Goal: Entertainment & Leisure: Consume media (video, audio)

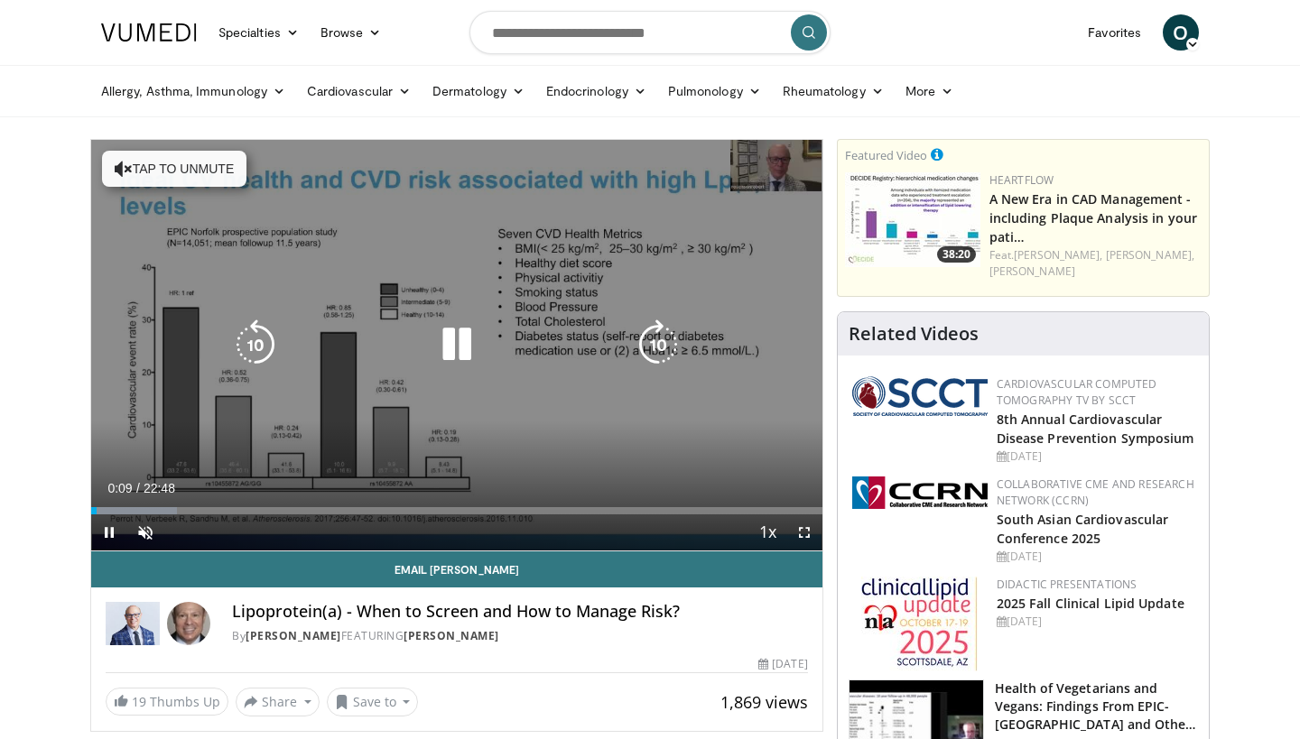
click at [185, 177] on button "Tap to unmute" at bounding box center [174, 169] width 144 height 36
click at [521, 363] on div "Video Player" at bounding box center [456, 345] width 439 height 36
click at [454, 346] on icon "Video Player" at bounding box center [456, 344] width 51 height 51
click at [456, 339] on icon "Video Player" at bounding box center [456, 344] width 51 height 51
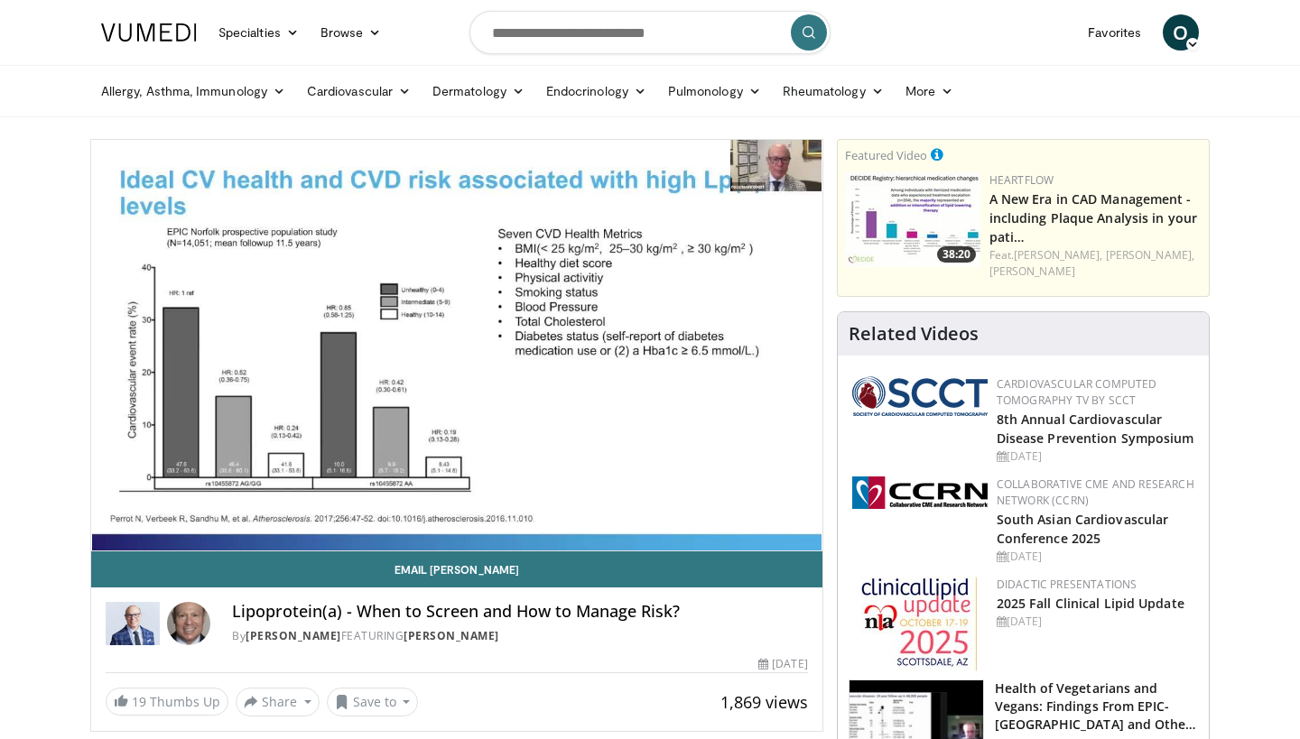
click at [562, 547] on div "10 seconds Tap to unmute" at bounding box center [456, 345] width 731 height 411
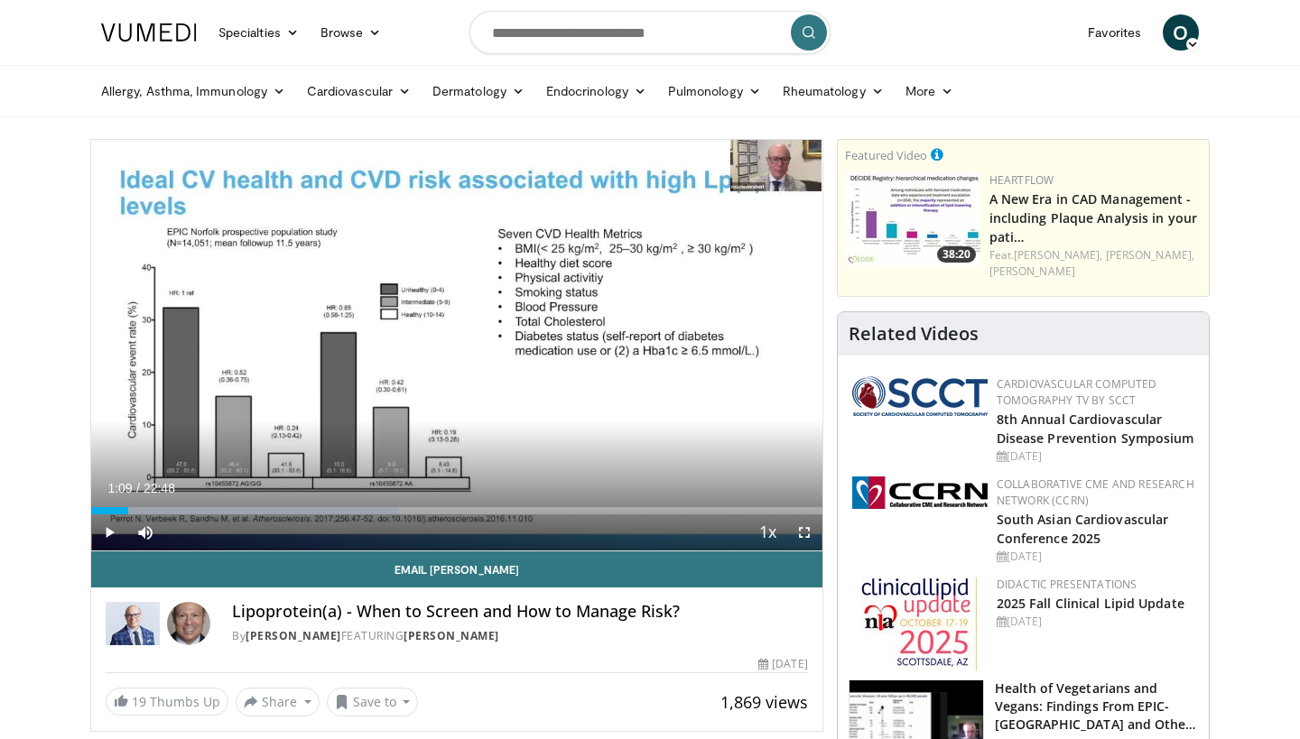
click at [112, 528] on span "Video Player" at bounding box center [109, 532] width 36 height 36
click at [801, 537] on span "Video Player" at bounding box center [804, 532] width 36 height 36
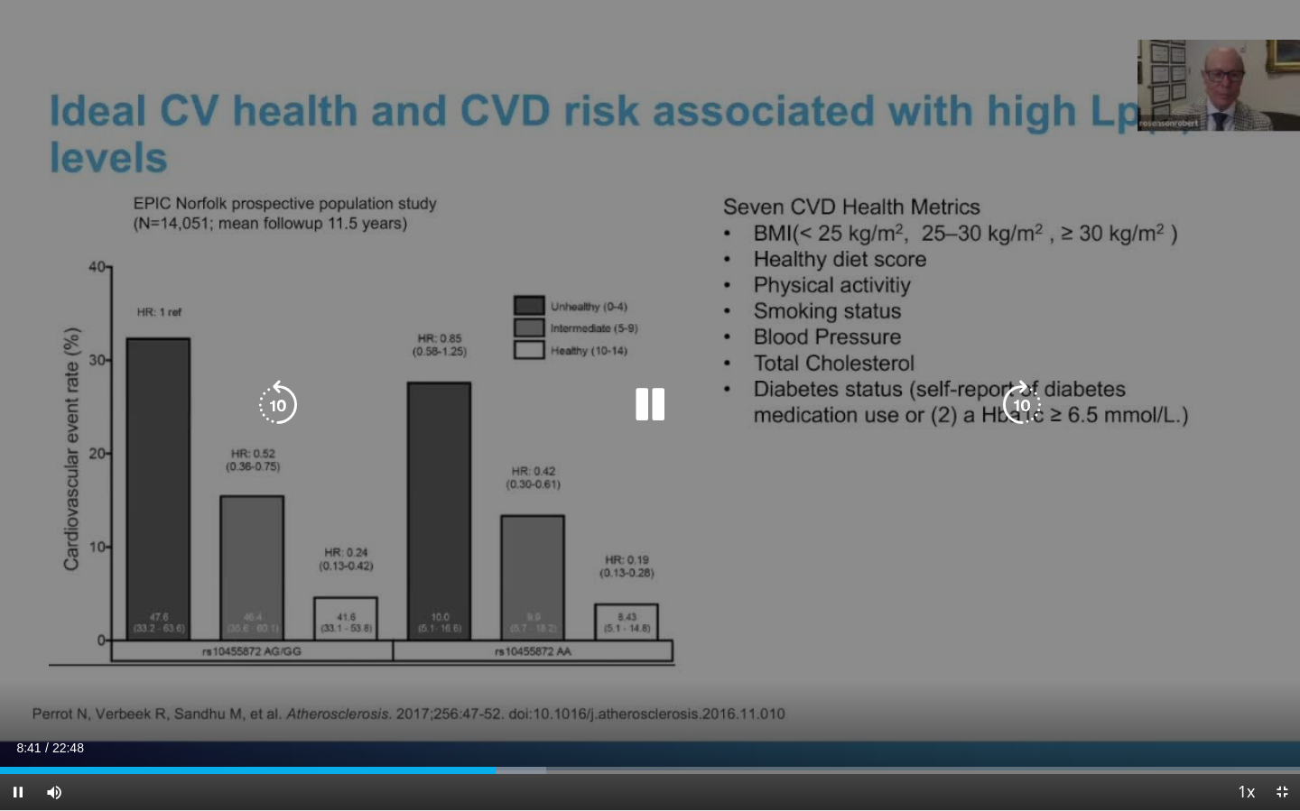
click at [1035, 401] on icon "Video Player" at bounding box center [1021, 405] width 51 height 51
click at [1029, 406] on icon "Video Player" at bounding box center [1021, 405] width 51 height 51
click at [1022, 403] on icon "Video Player" at bounding box center [1021, 405] width 51 height 51
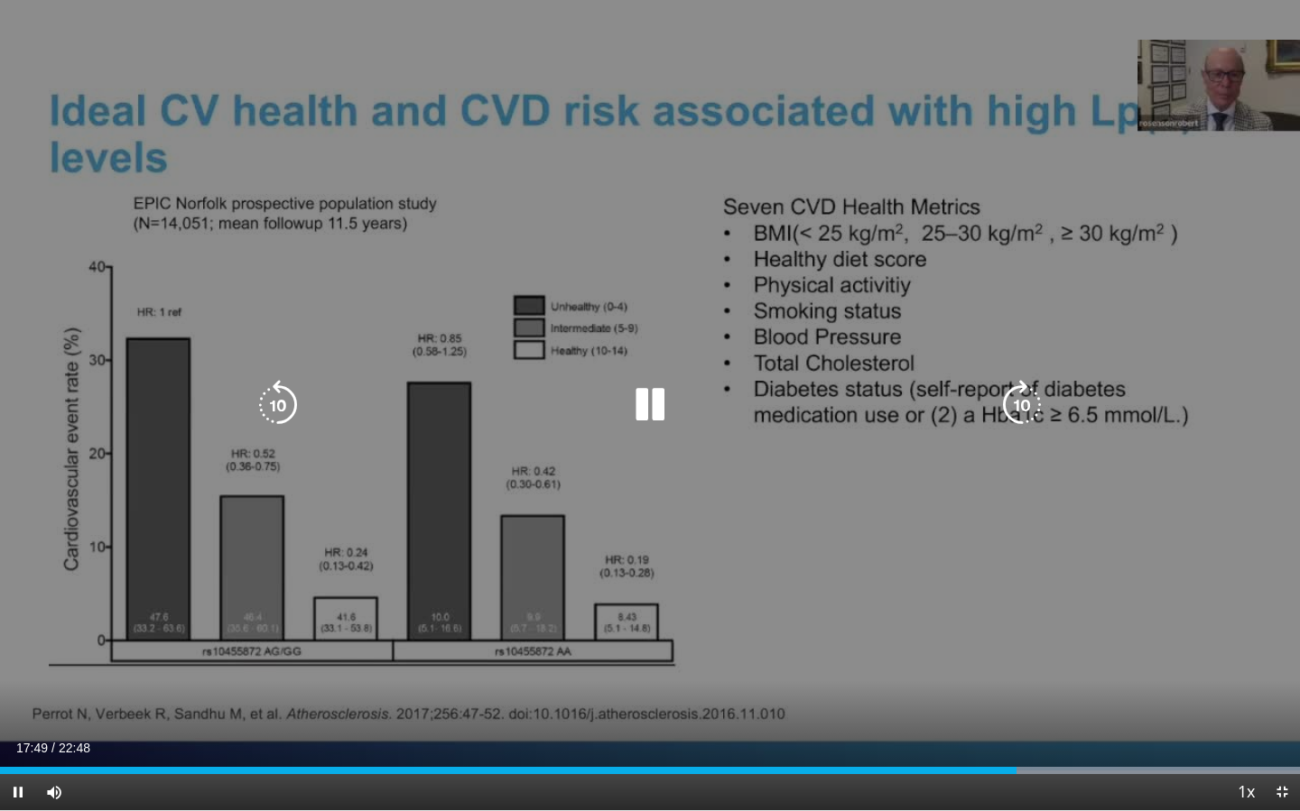
click at [1013, 410] on icon "Video Player" at bounding box center [1021, 405] width 51 height 51
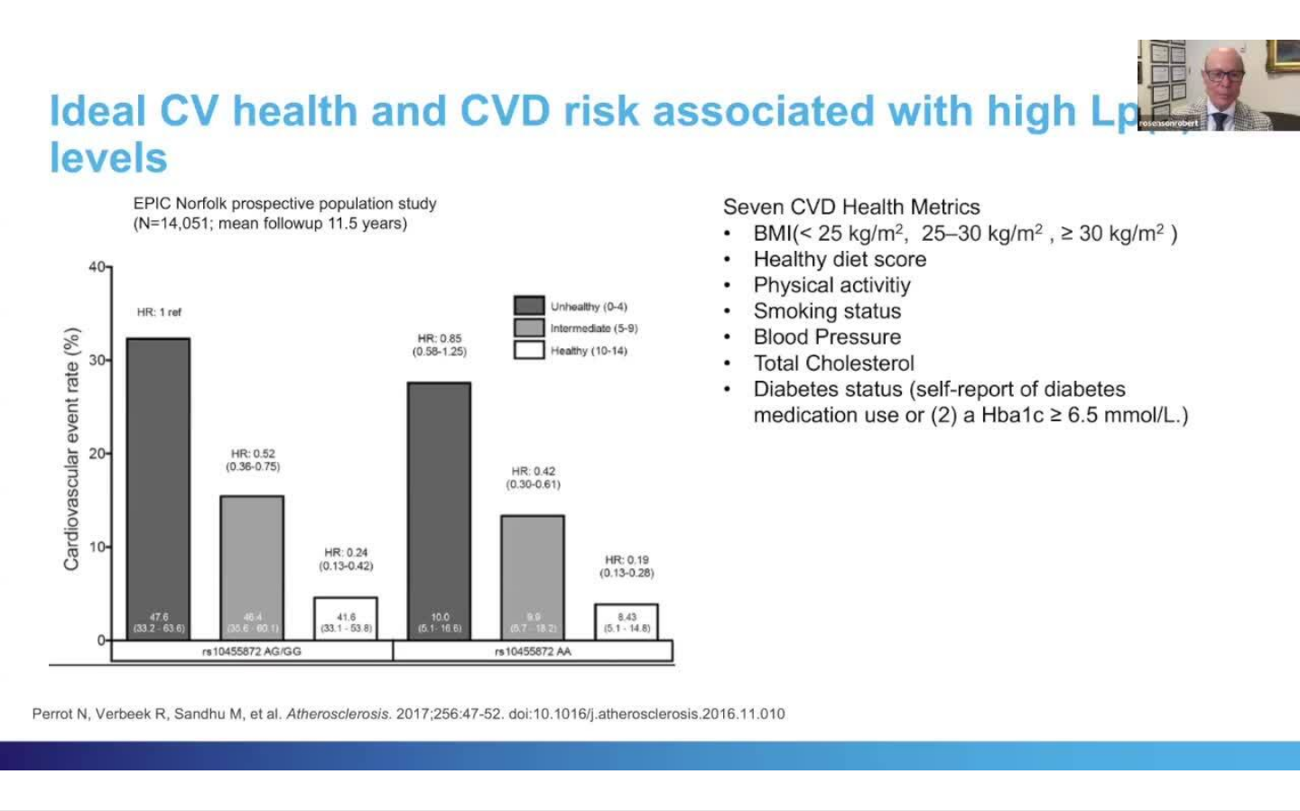
click at [1013, 410] on div "10 seconds Tap to unmute" at bounding box center [650, 405] width 1300 height 810
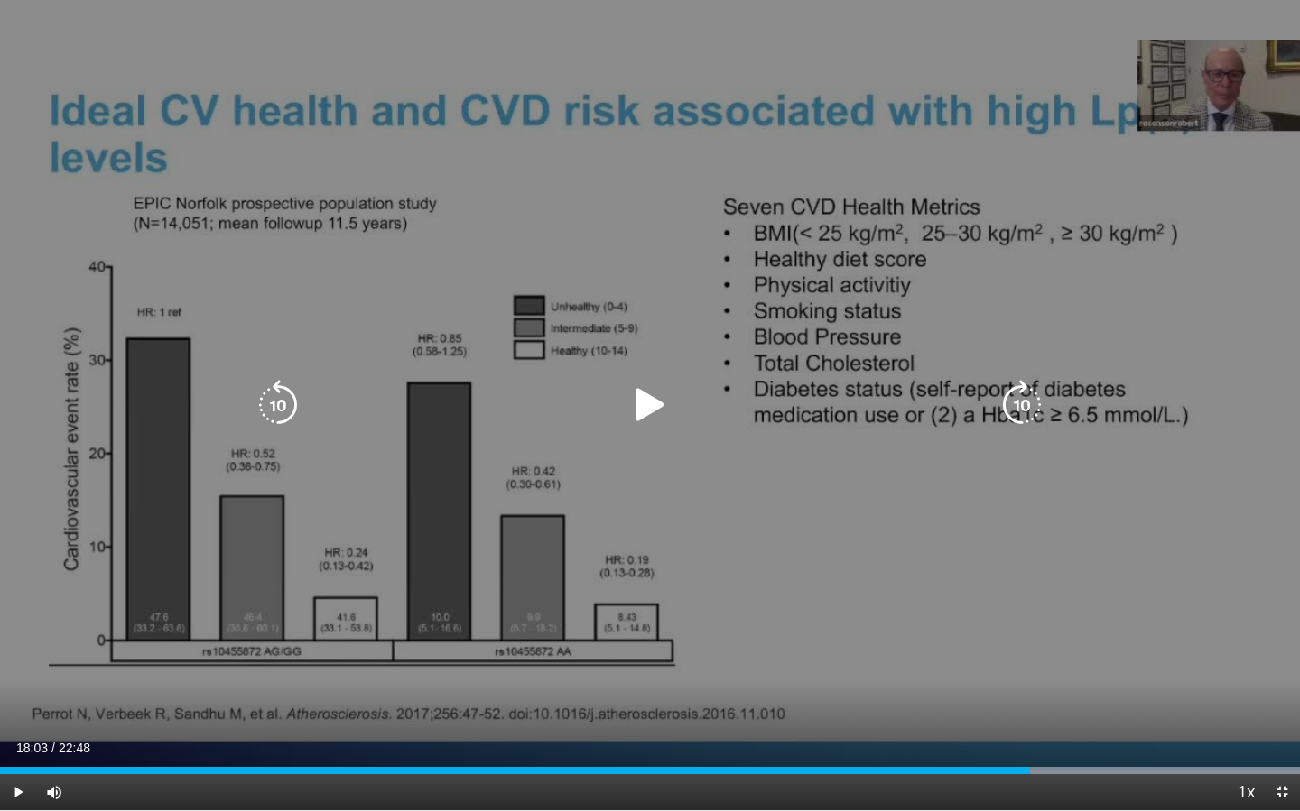
click at [644, 396] on icon "Video Player" at bounding box center [649, 405] width 51 height 51
click at [995, 397] on div "Video Player" at bounding box center [650, 405] width 780 height 36
click at [1014, 401] on icon "Video Player" at bounding box center [1021, 405] width 51 height 51
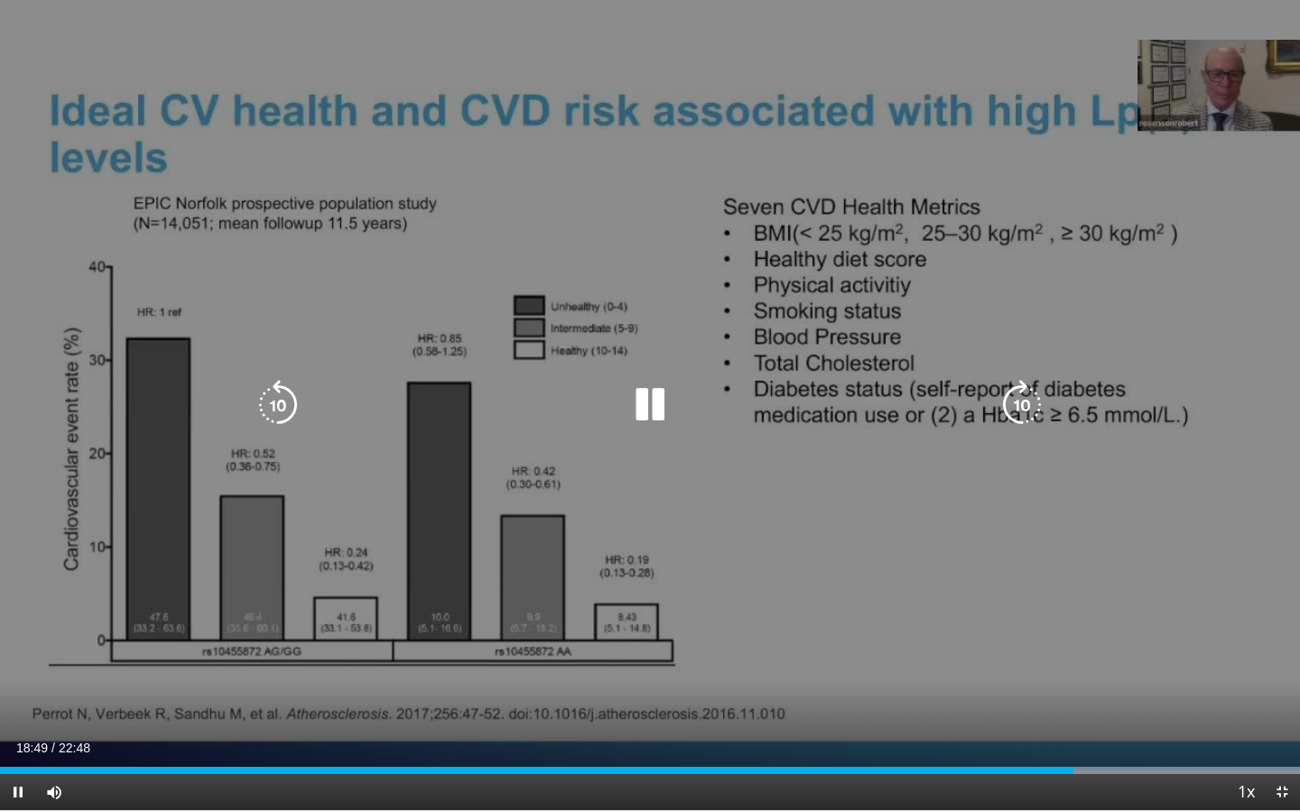
click at [1017, 399] on icon "Video Player" at bounding box center [1021, 405] width 51 height 51
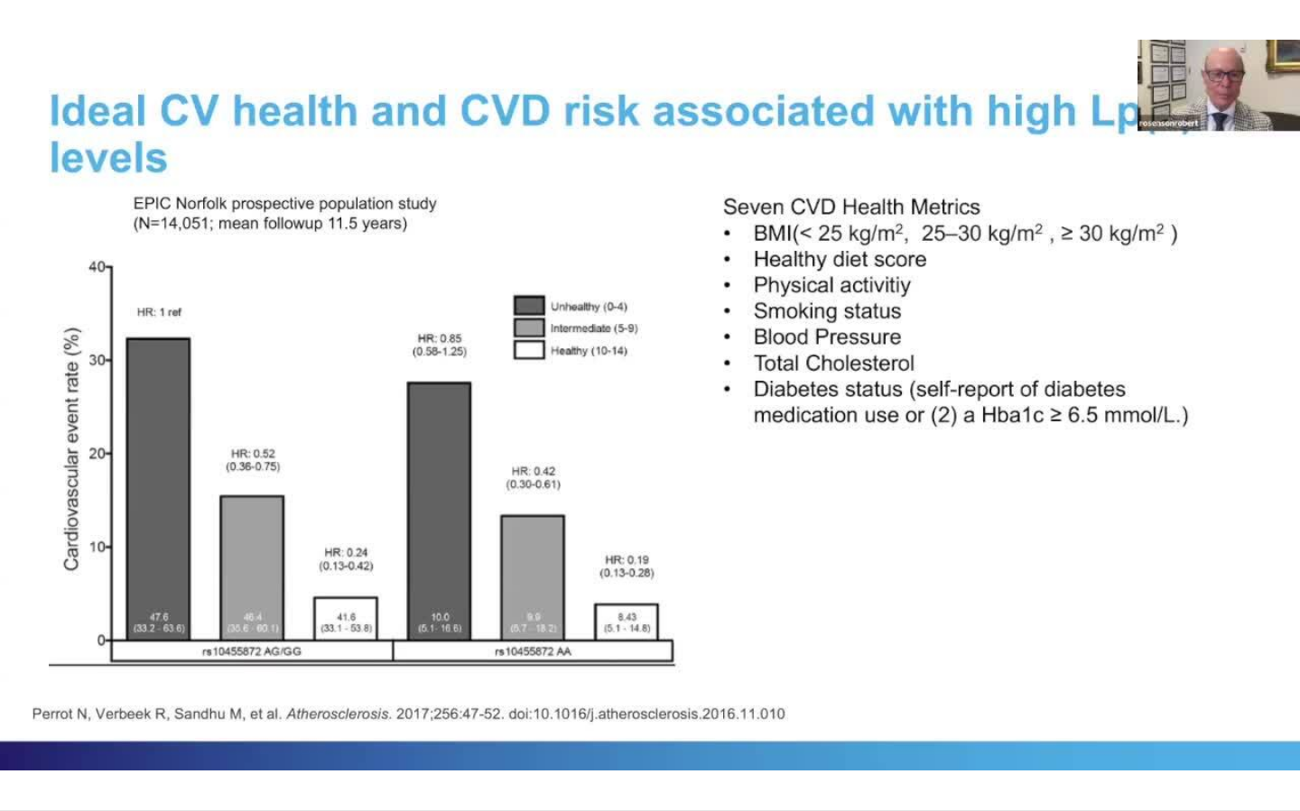
click at [1017, 399] on div "30 seconds Tap to unmute" at bounding box center [650, 405] width 1300 height 810
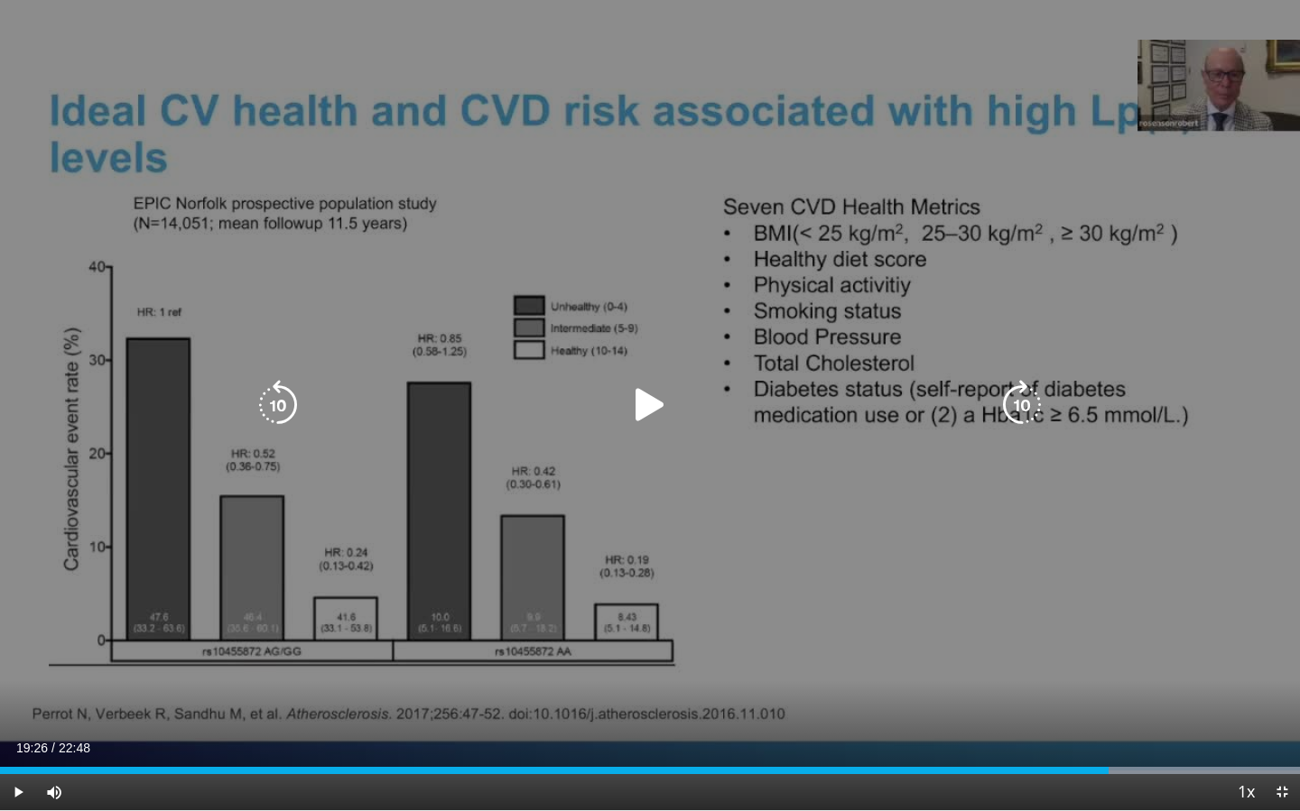
click at [1010, 400] on icon "Video Player" at bounding box center [1021, 405] width 51 height 51
click at [662, 388] on icon "Video Player" at bounding box center [649, 405] width 51 height 51
click at [1032, 402] on icon "Video Player" at bounding box center [1021, 405] width 51 height 51
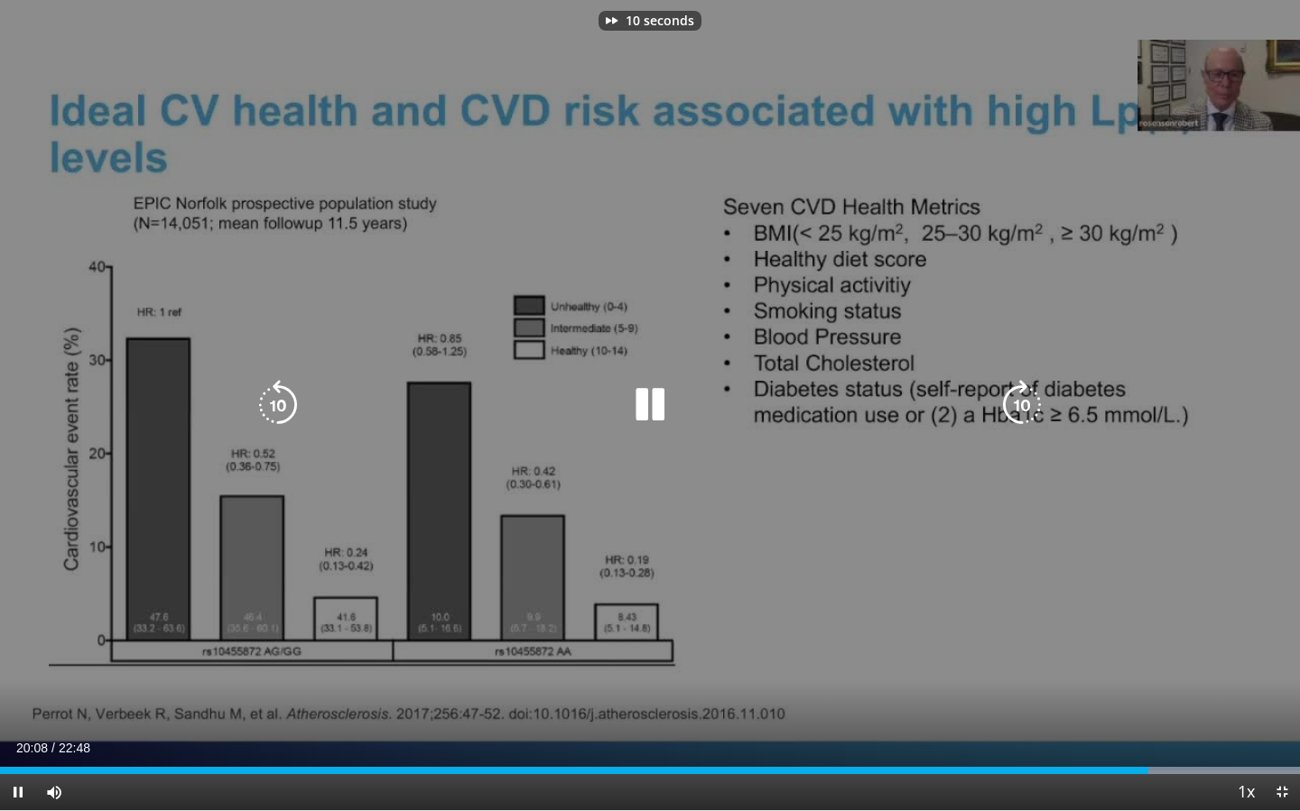
click at [1019, 402] on icon "Video Player" at bounding box center [1021, 405] width 51 height 51
click at [653, 416] on icon "Video Player" at bounding box center [649, 405] width 51 height 51
